Goal: Transaction & Acquisition: Purchase product/service

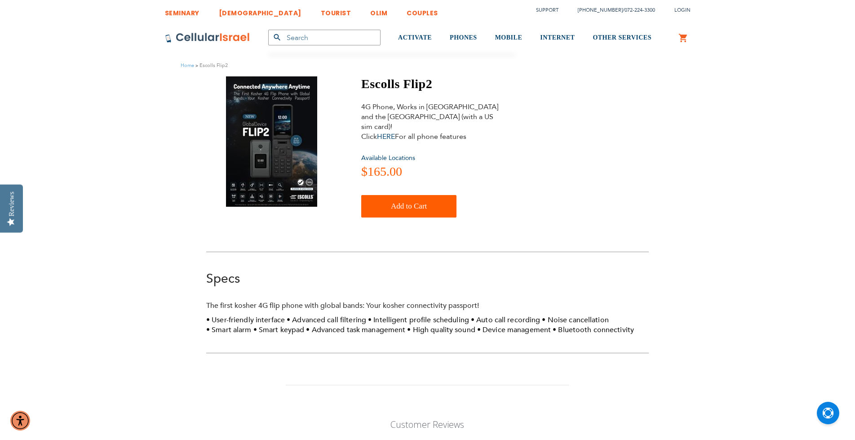
click at [272, 158] on img at bounding box center [271, 141] width 91 height 130
click at [425, 198] on span "Add to Cart" at bounding box center [409, 206] width 36 height 18
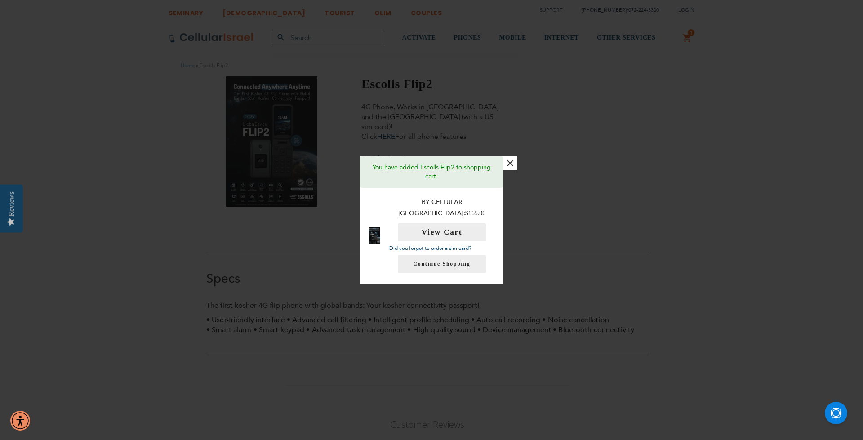
click at [510, 170] on button "×" at bounding box center [509, 162] width 13 height 13
